Goal: Task Accomplishment & Management: Manage account settings

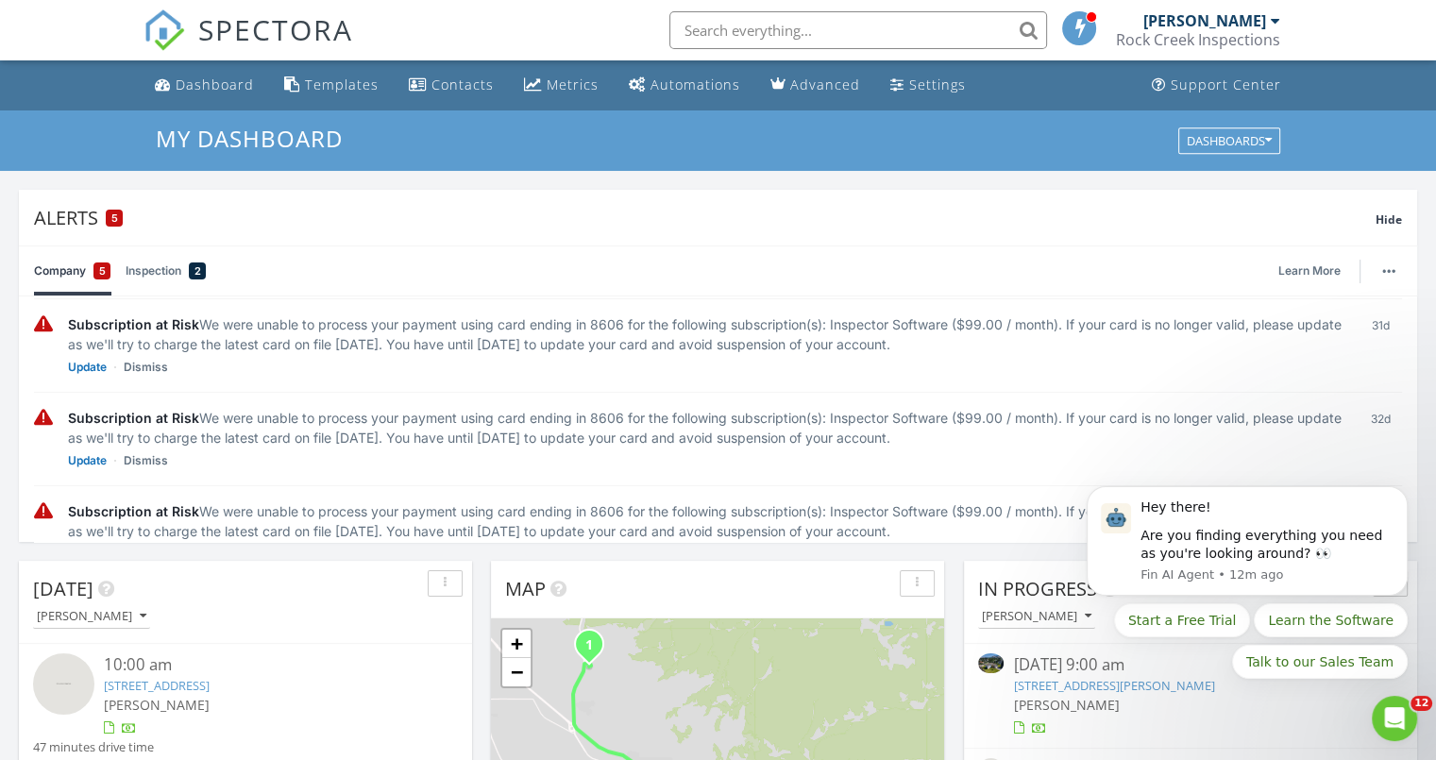
scroll to position [205, 0]
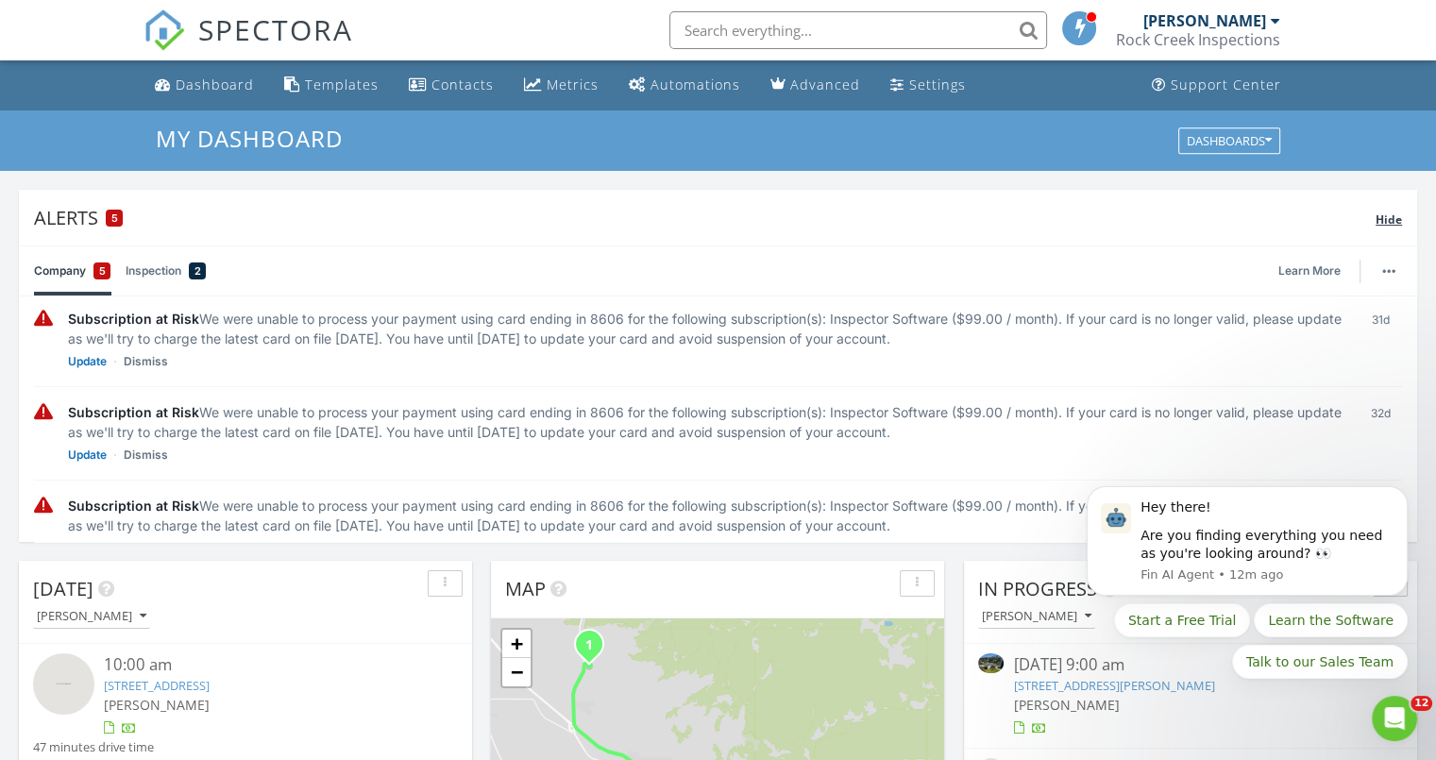
click at [1392, 221] on span "Hide" at bounding box center [1388, 219] width 26 height 16
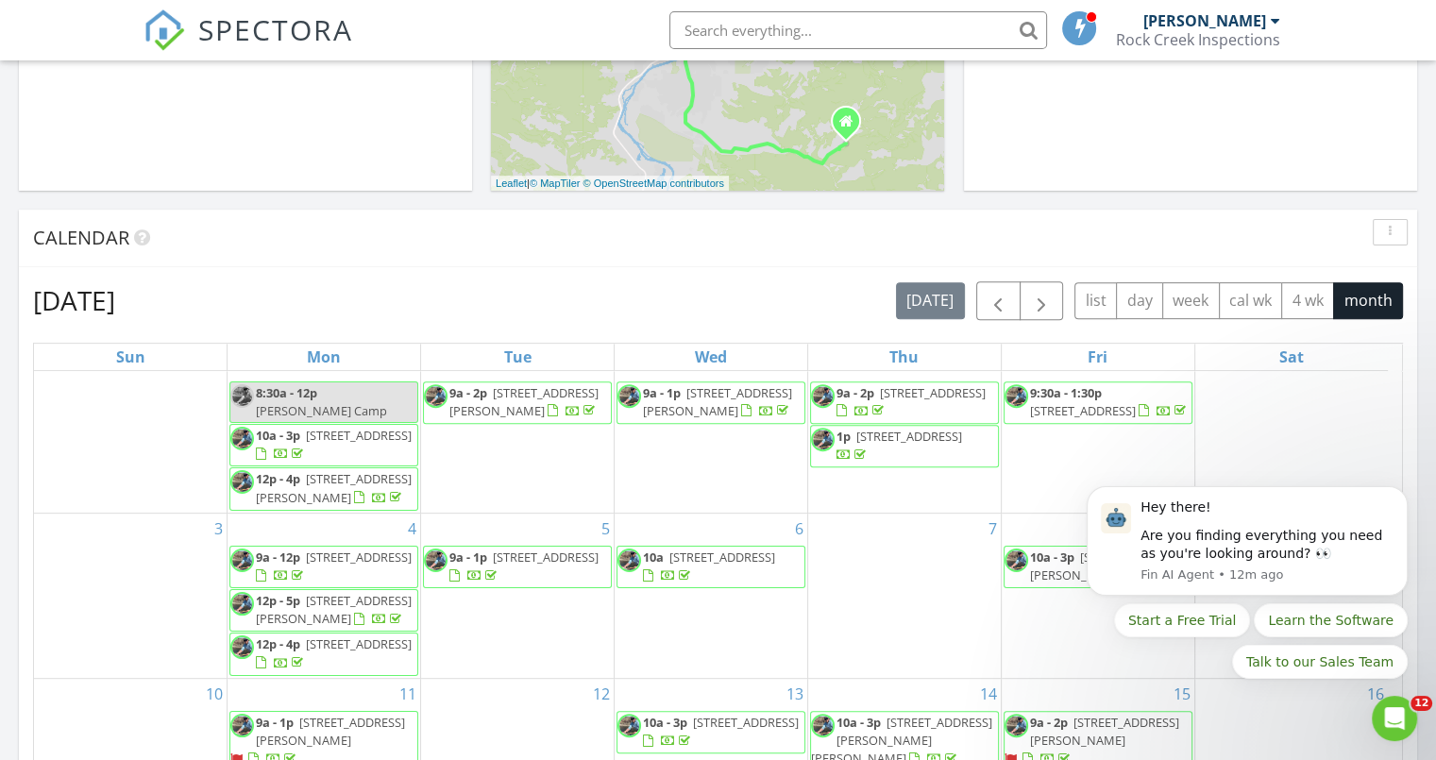
scroll to position [935, 0]
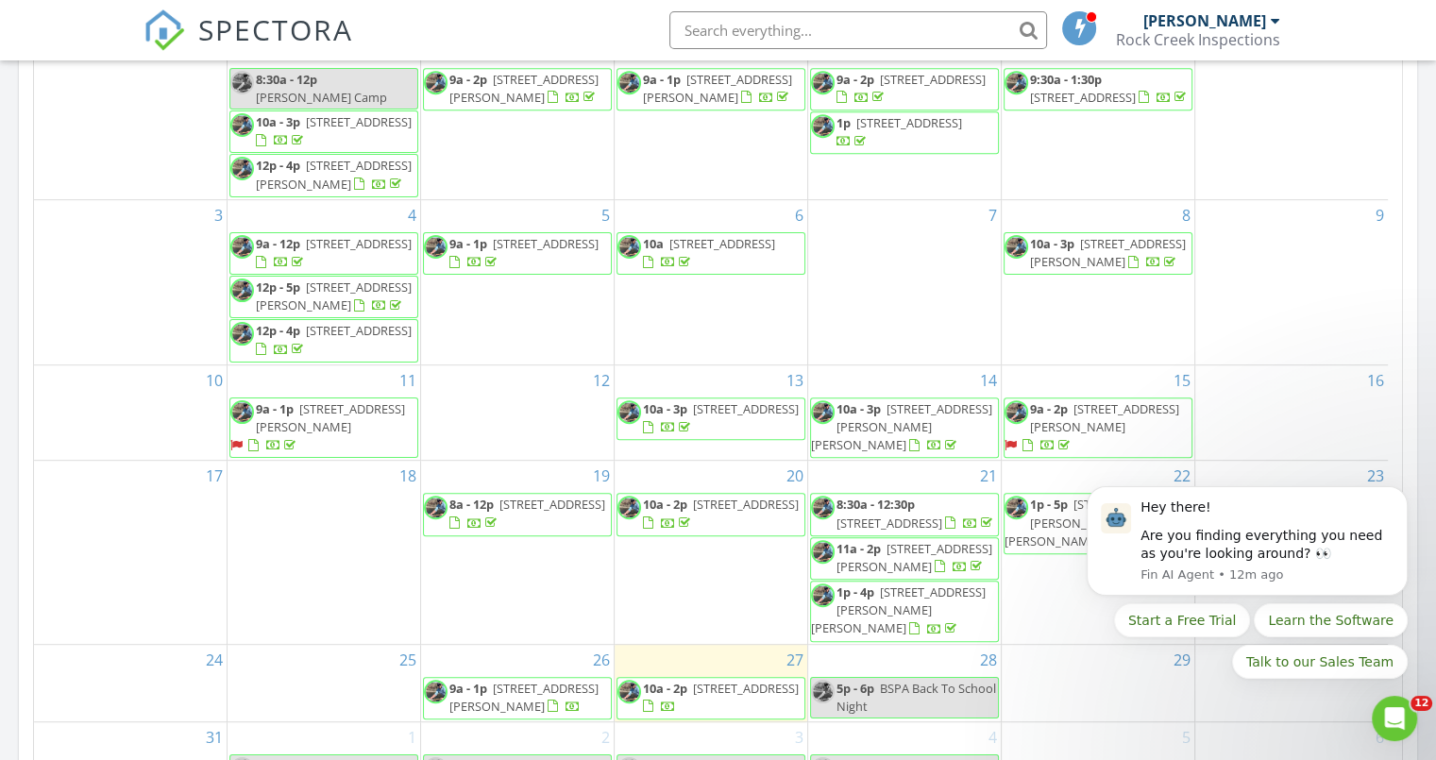
click at [886, 514] on span "[STREET_ADDRESS]" at bounding box center [889, 522] width 106 height 17
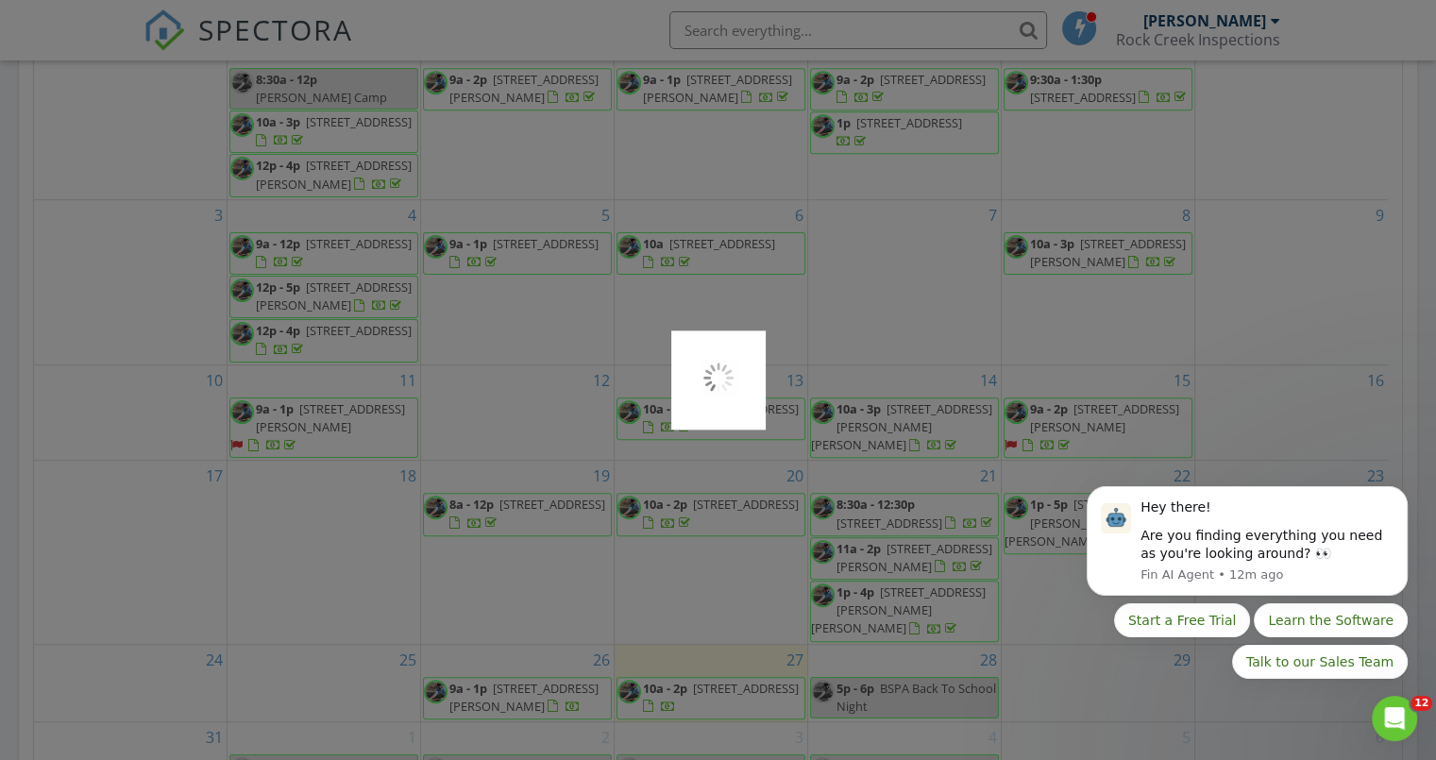
click at [886, 513] on div at bounding box center [718, 380] width 1436 height 760
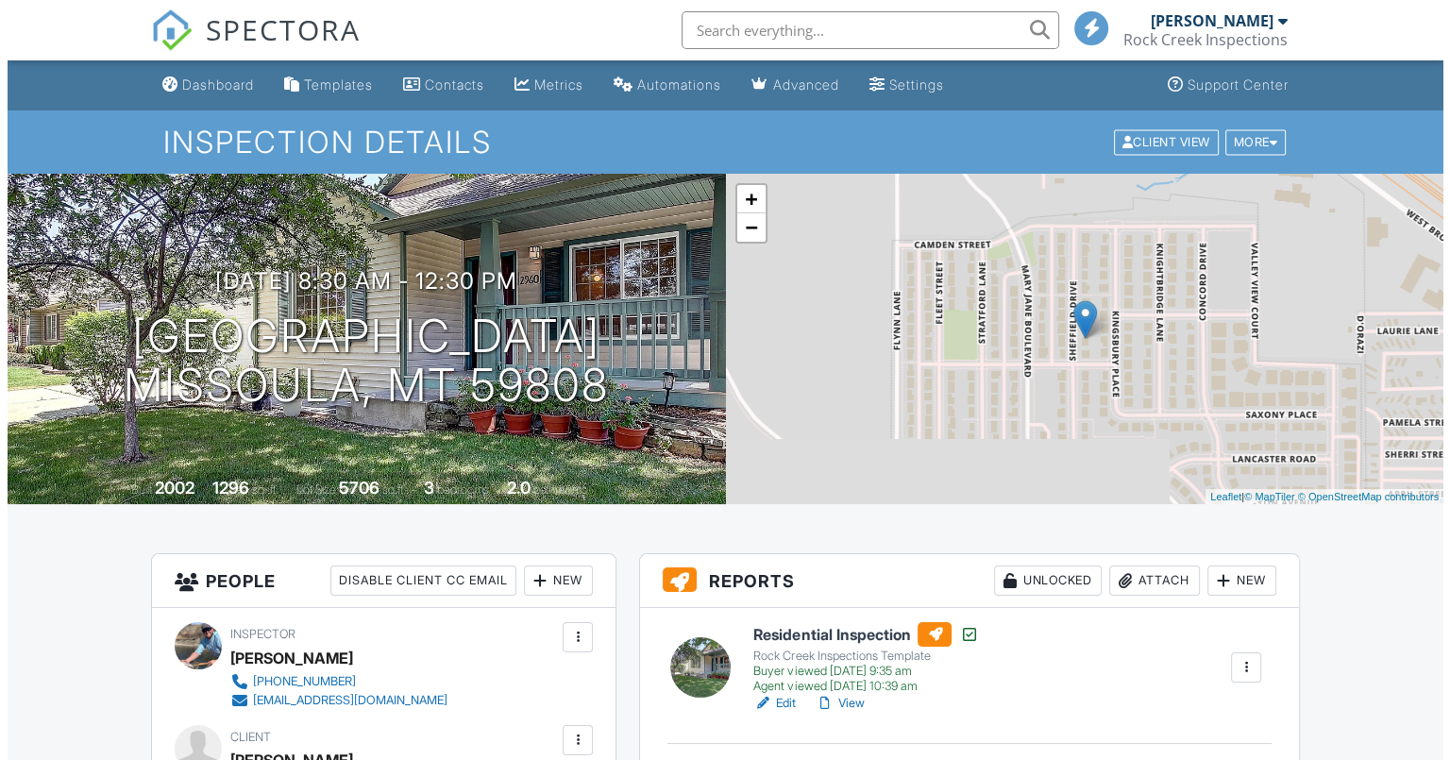
scroll to position [209, 0]
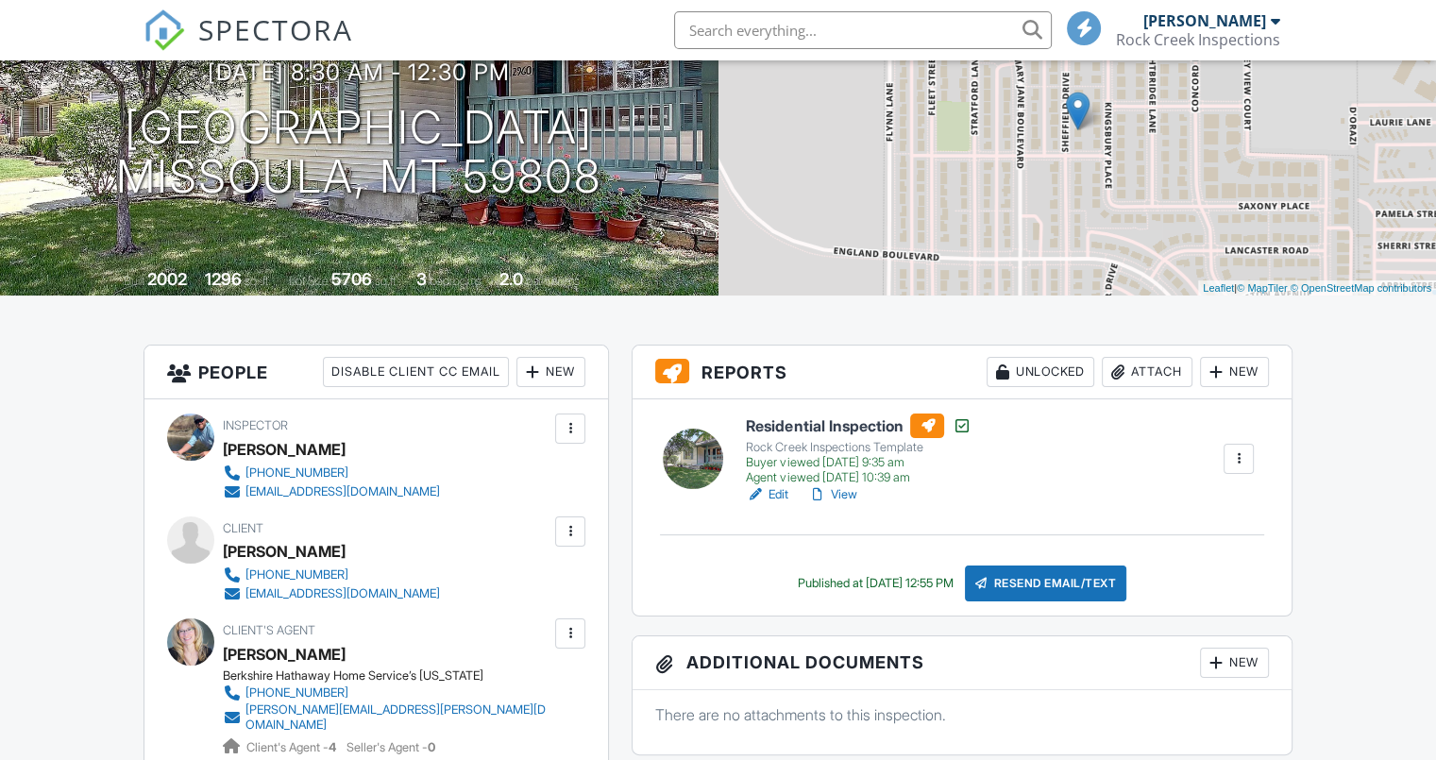
click at [1224, 377] on div "New" at bounding box center [1234, 372] width 69 height 30
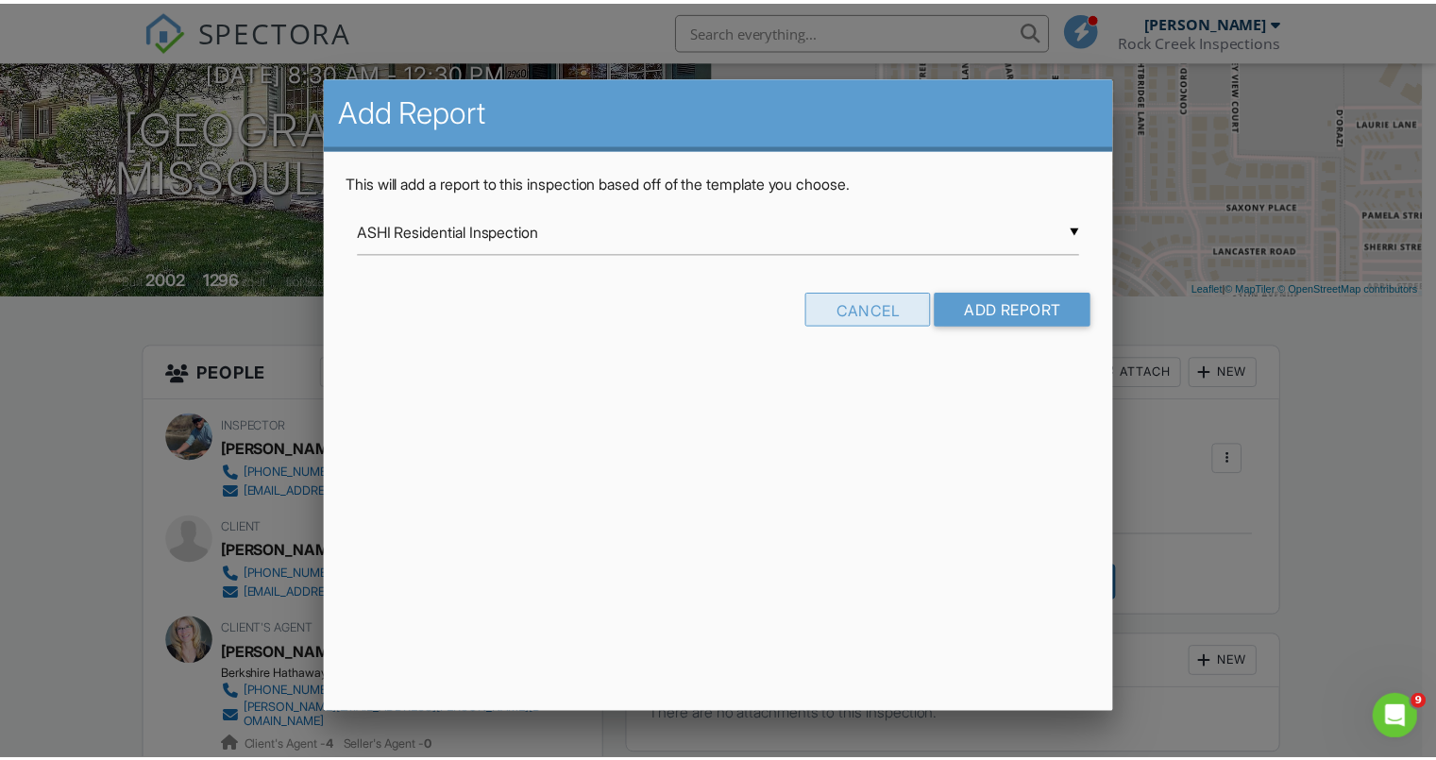
scroll to position [0, 0]
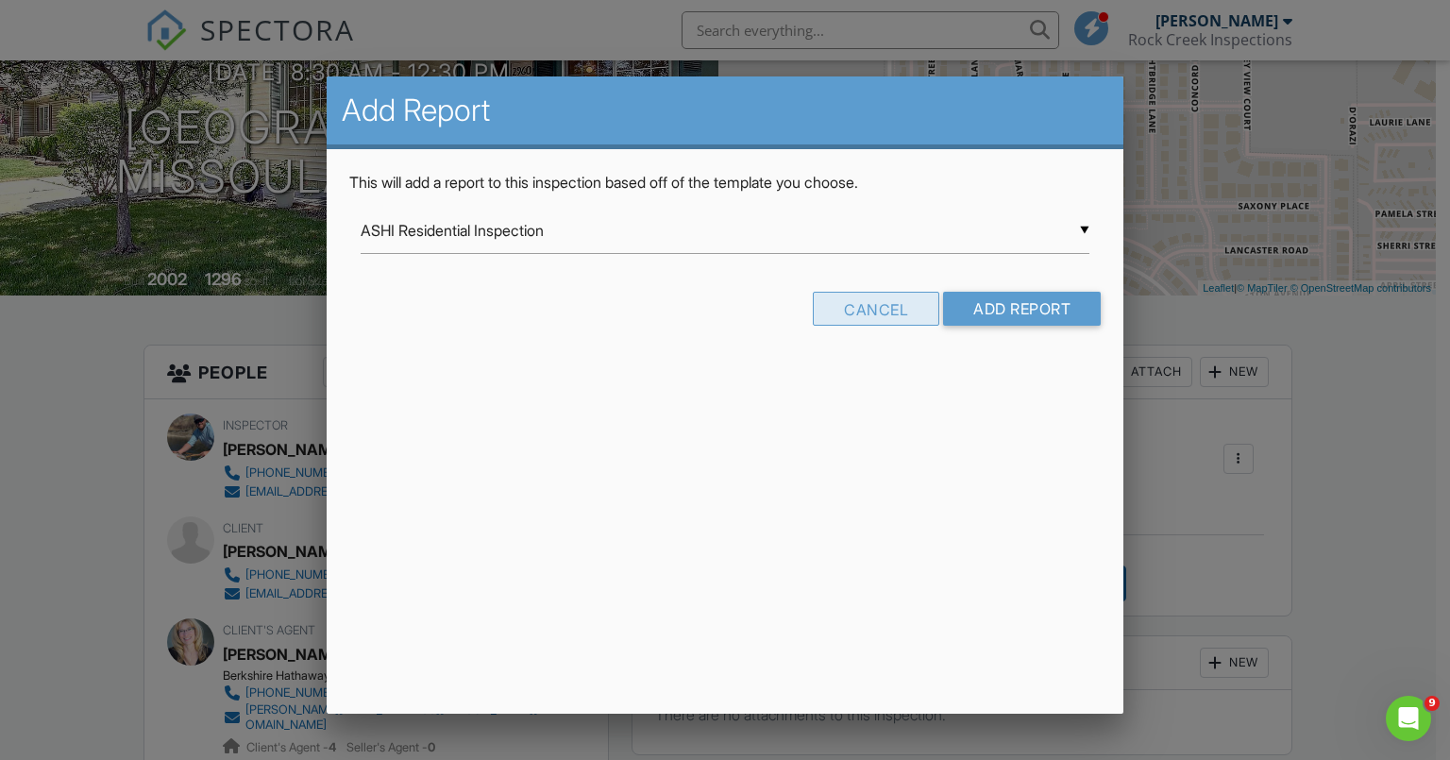
click at [854, 313] on div "Cancel" at bounding box center [876, 309] width 127 height 34
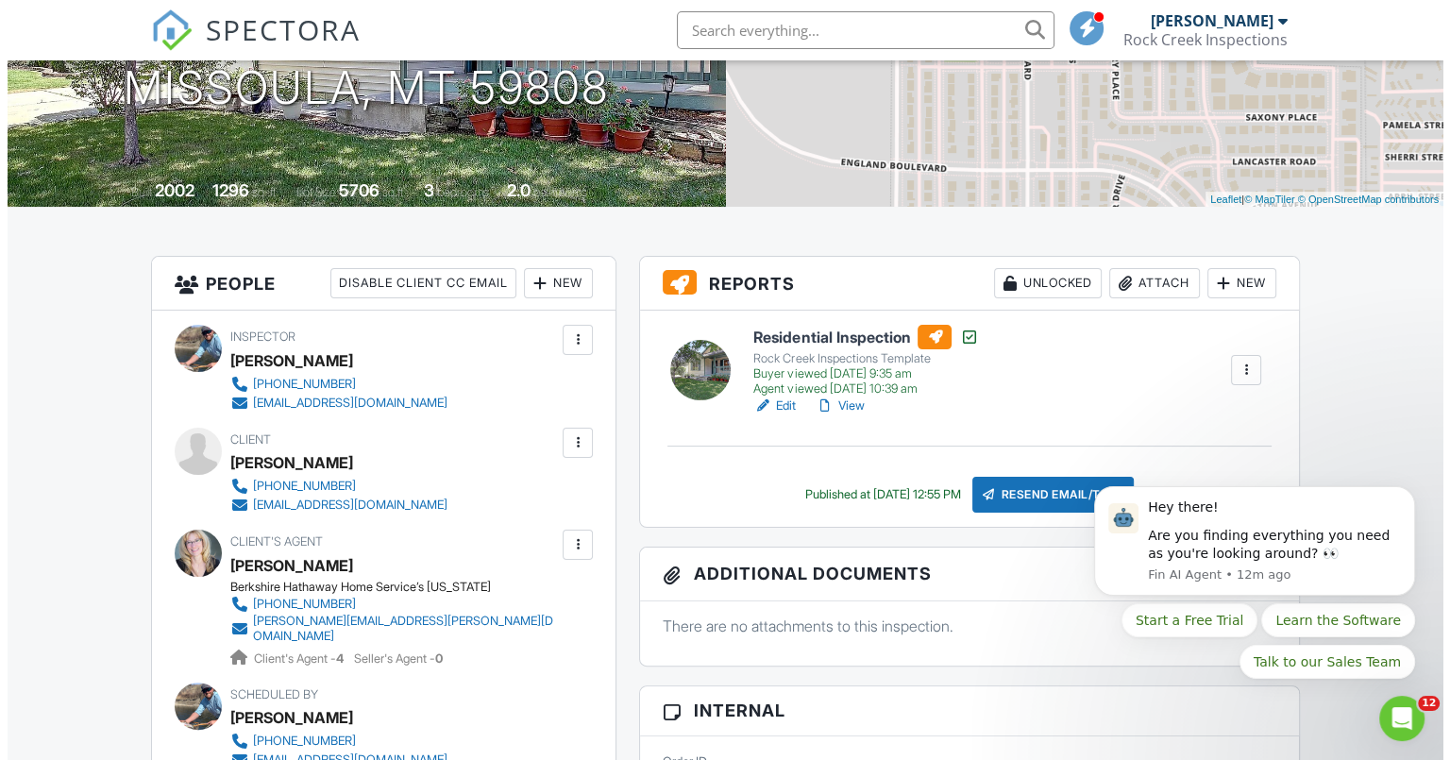
scroll to position [272, 0]
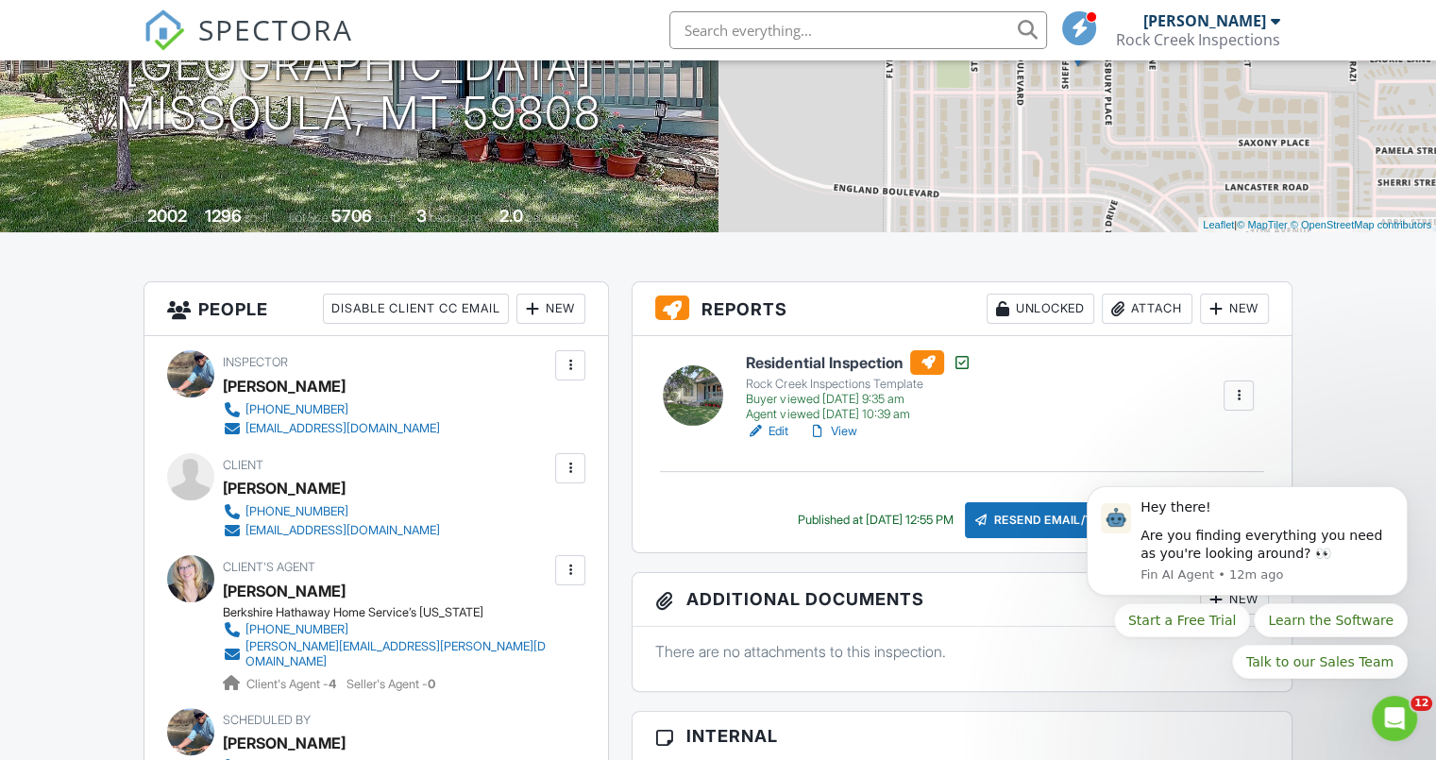
click at [1140, 316] on div "Attach" at bounding box center [1147, 309] width 91 height 30
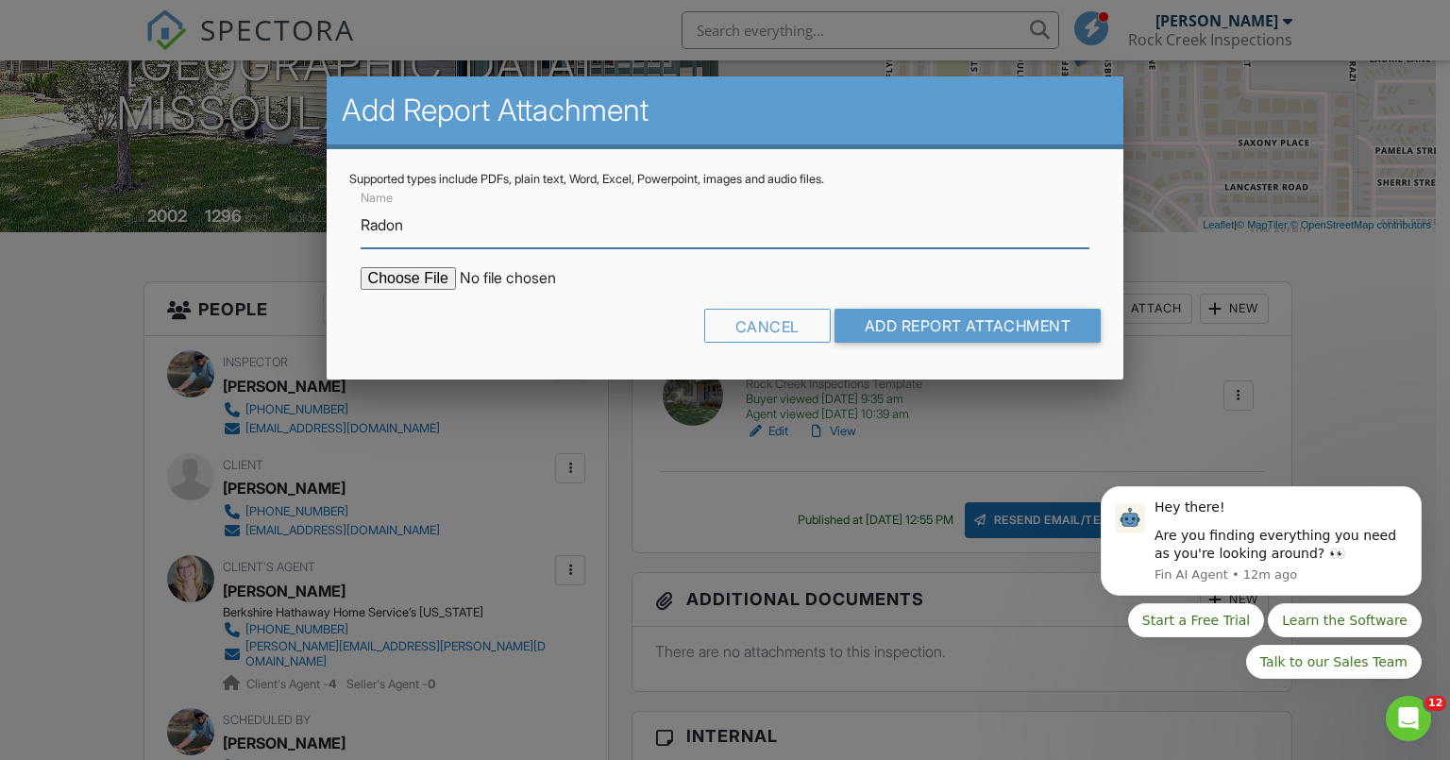
type input "Radon Testing - Pass"
click at [555, 282] on input "file" at bounding box center [521, 278] width 321 height 23
type input "C:\fakepath\RADON_2960 Sheffield Dr- 20250823-1722.pdf"
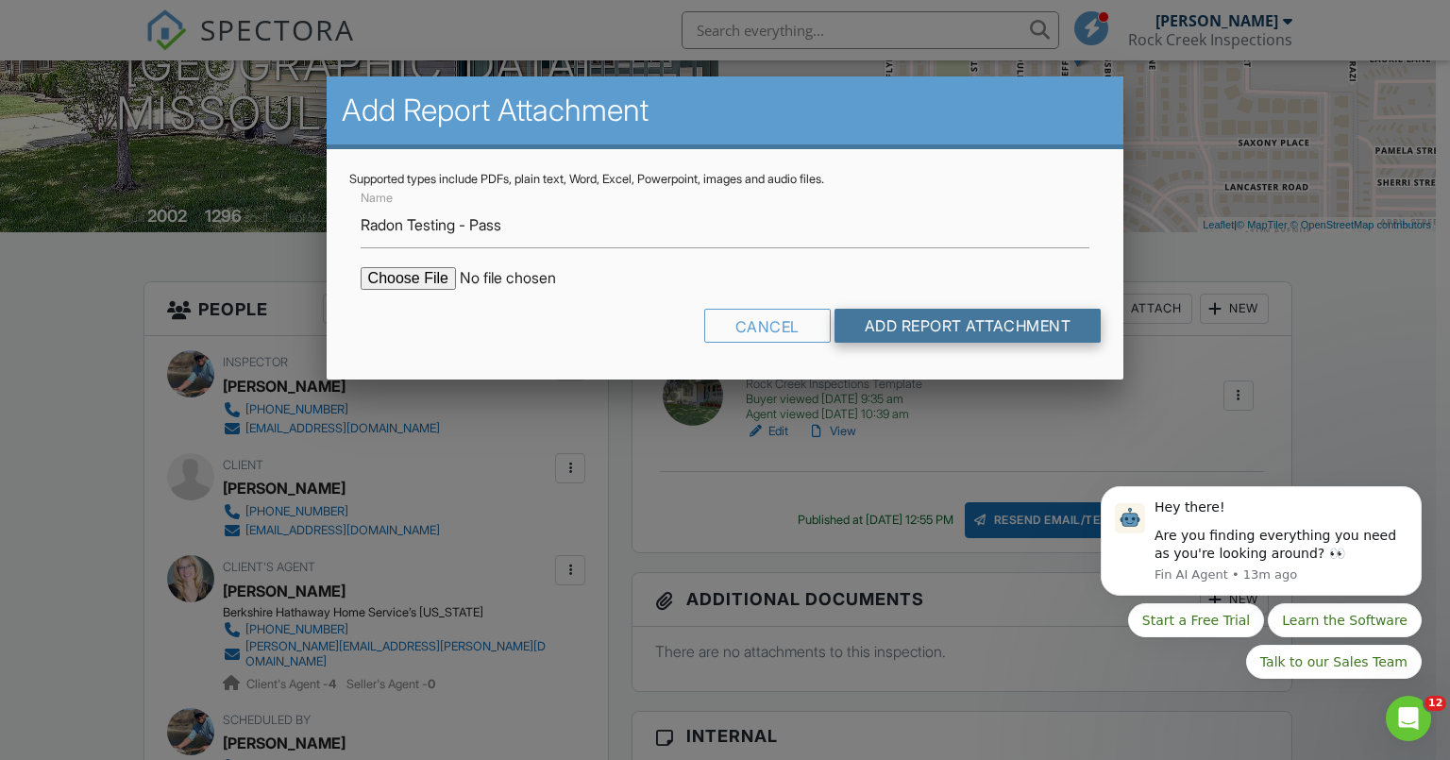
click at [891, 328] on input "Add Report Attachment" at bounding box center [968, 326] width 267 height 34
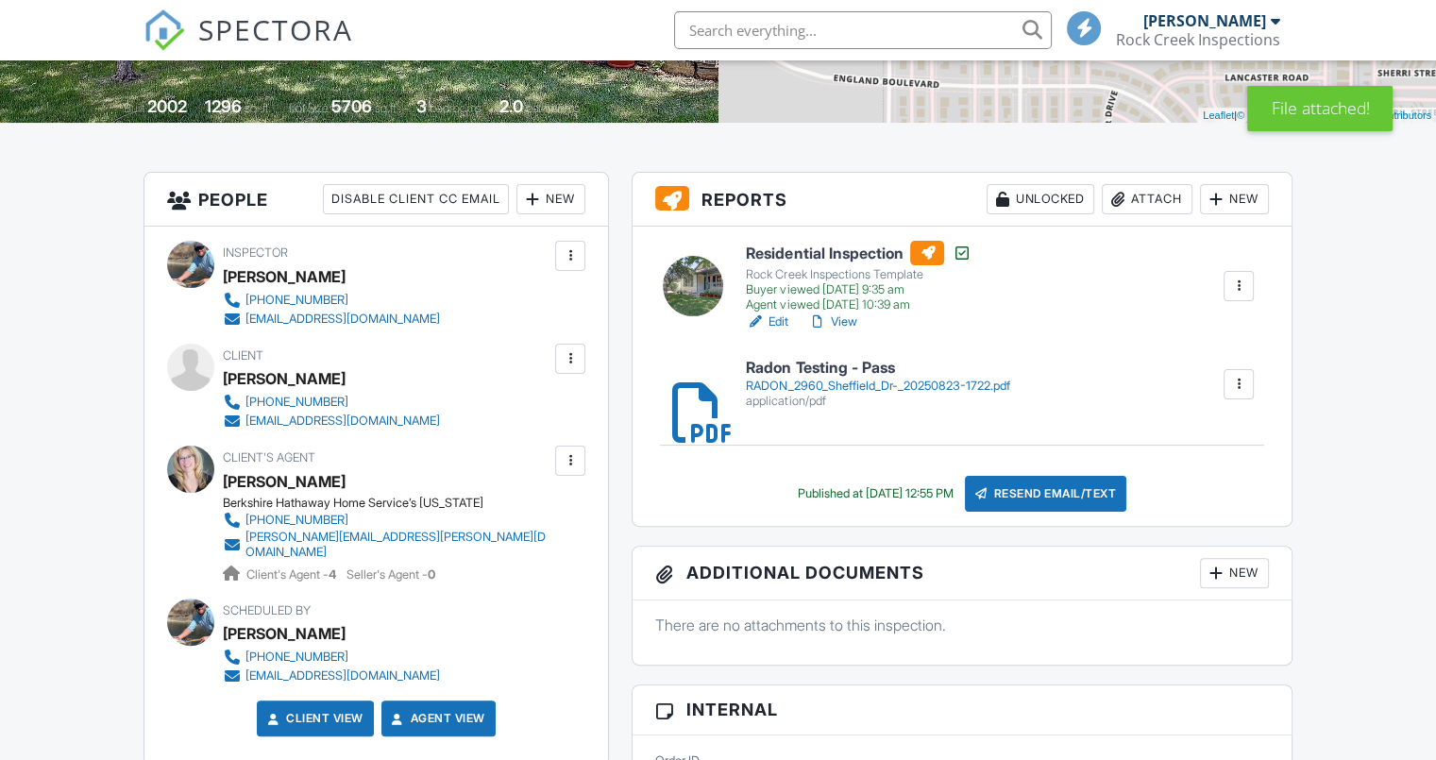
click at [918, 390] on div "RADON_2960_Sheffield_Dr-_20250823-1722.pdf" at bounding box center [877, 386] width 263 height 15
